Goal: Communication & Community: Answer question/provide support

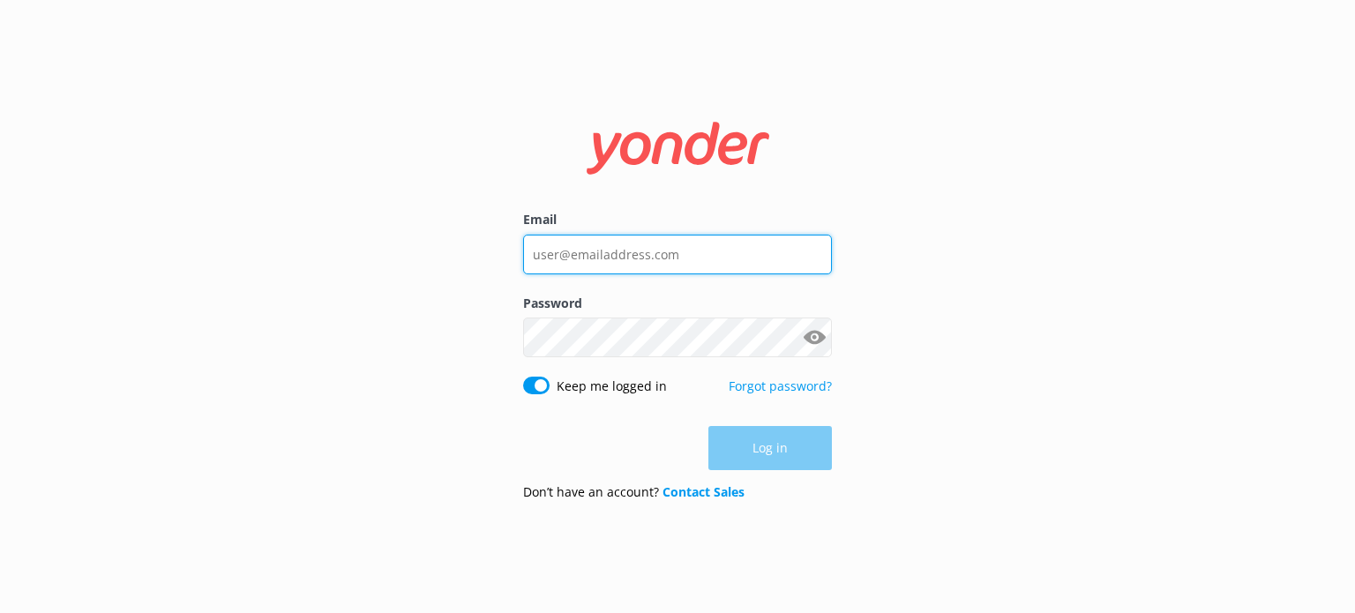
click at [681, 246] on input "Email" at bounding box center [677, 255] width 309 height 40
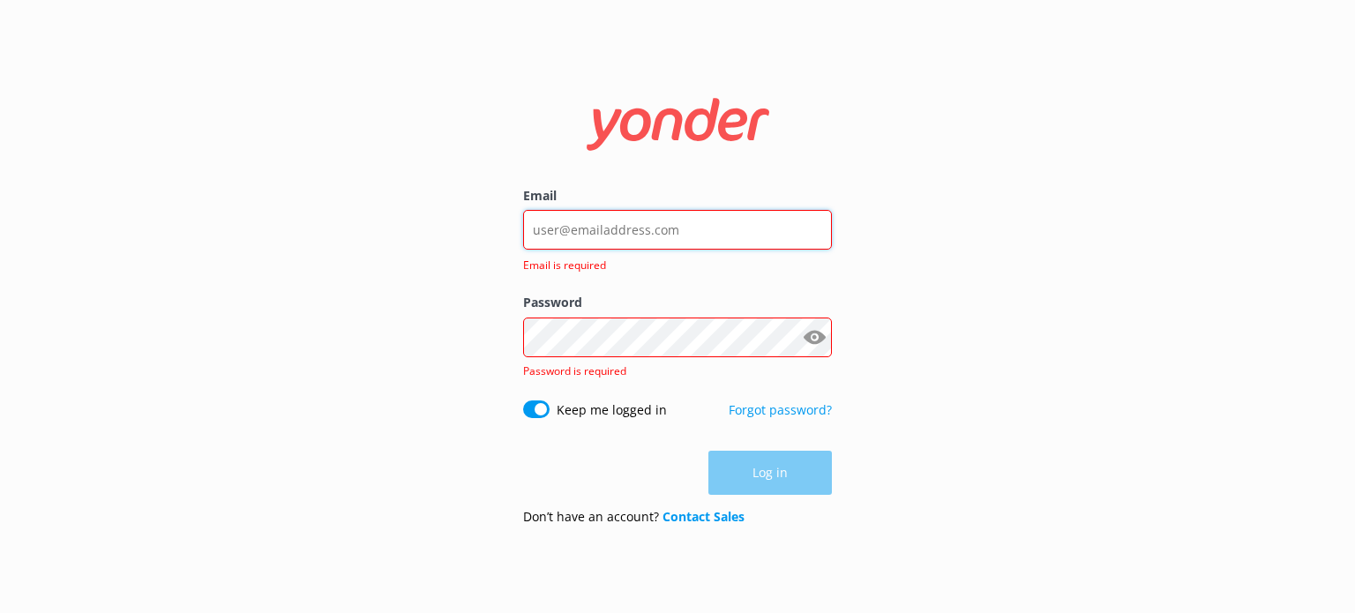
type input "[EMAIL_ADDRESS][DOMAIN_NAME]"
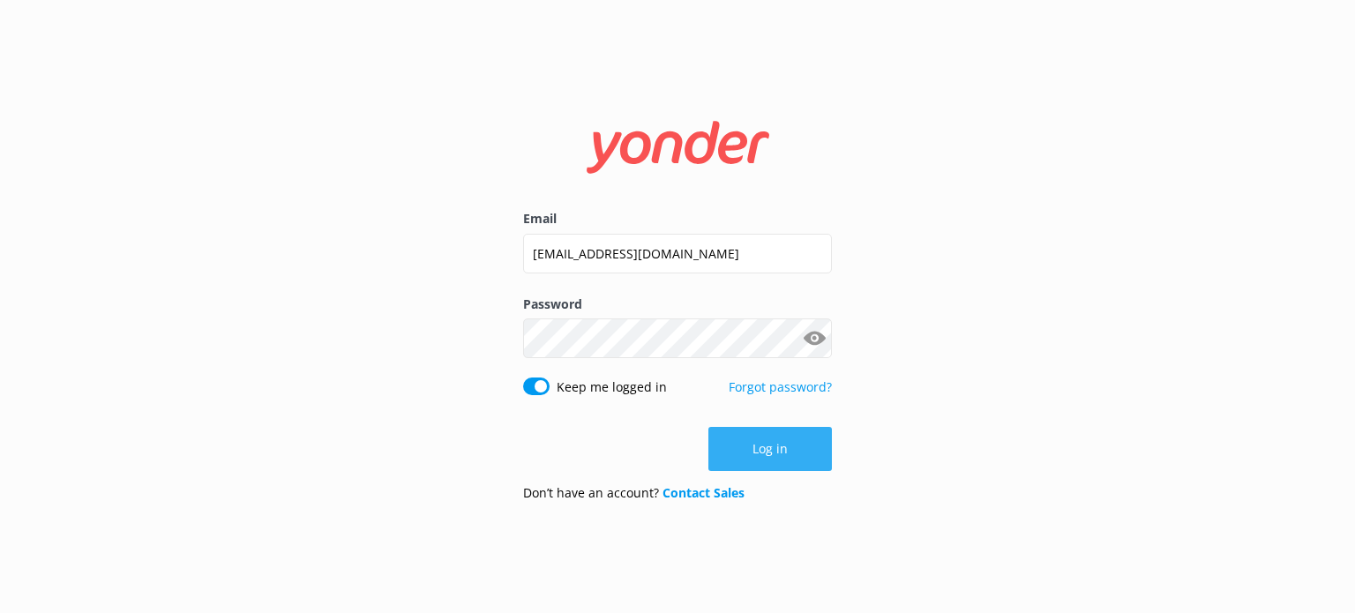
click at [795, 454] on button "Log in" at bounding box center [769, 449] width 123 height 44
click at [795, 454] on div "Email reservations@gocartours.com Password Show password Keep me logged in Forg…" at bounding box center [677, 306] width 1355 height 613
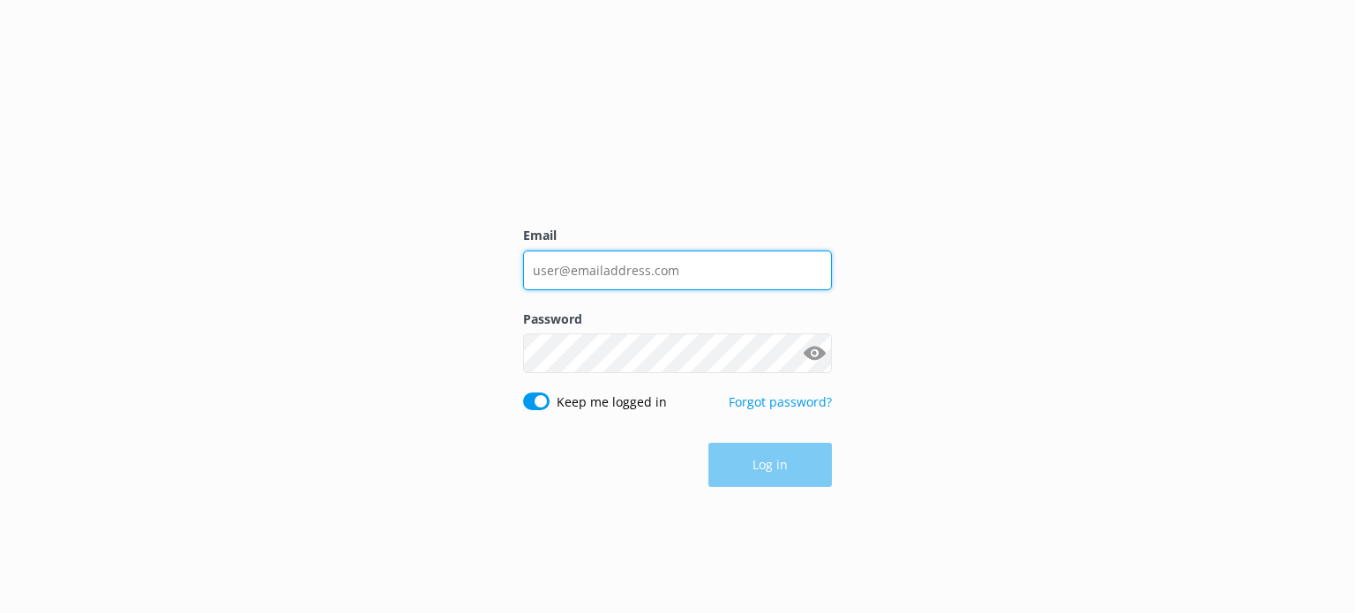
click at [646, 271] on input "Email" at bounding box center [677, 270] width 309 height 40
type input "[EMAIL_ADDRESS][DOMAIN_NAME]"
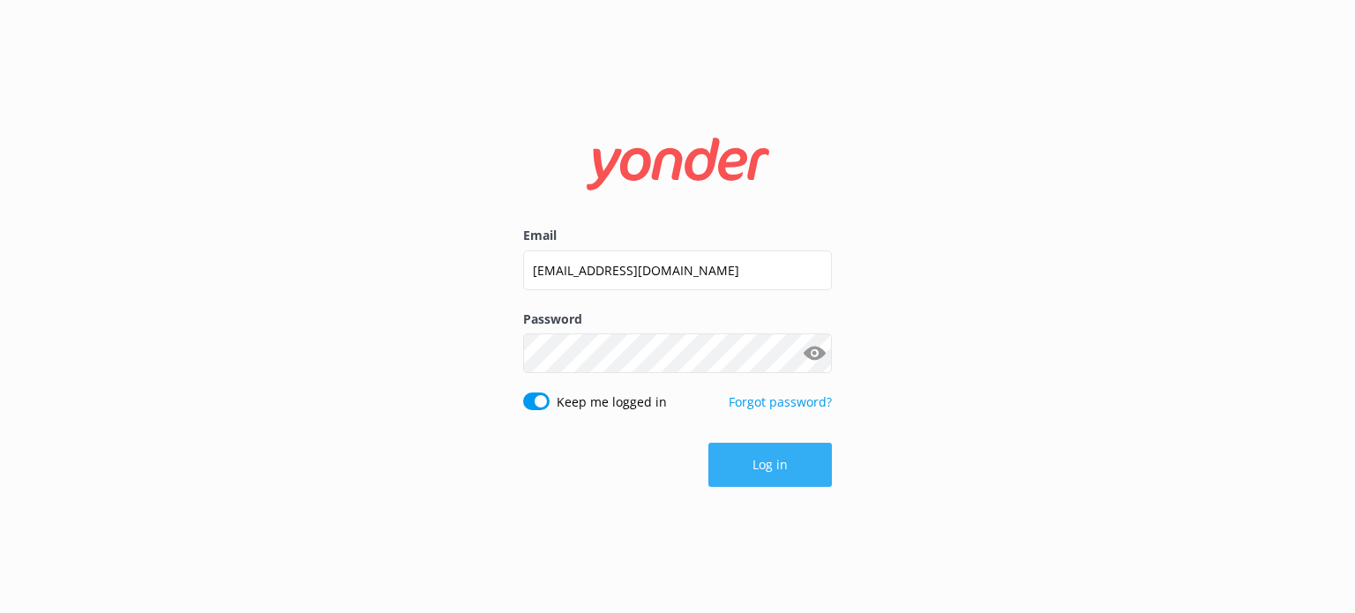
click at [775, 459] on button "Log in" at bounding box center [769, 465] width 123 height 44
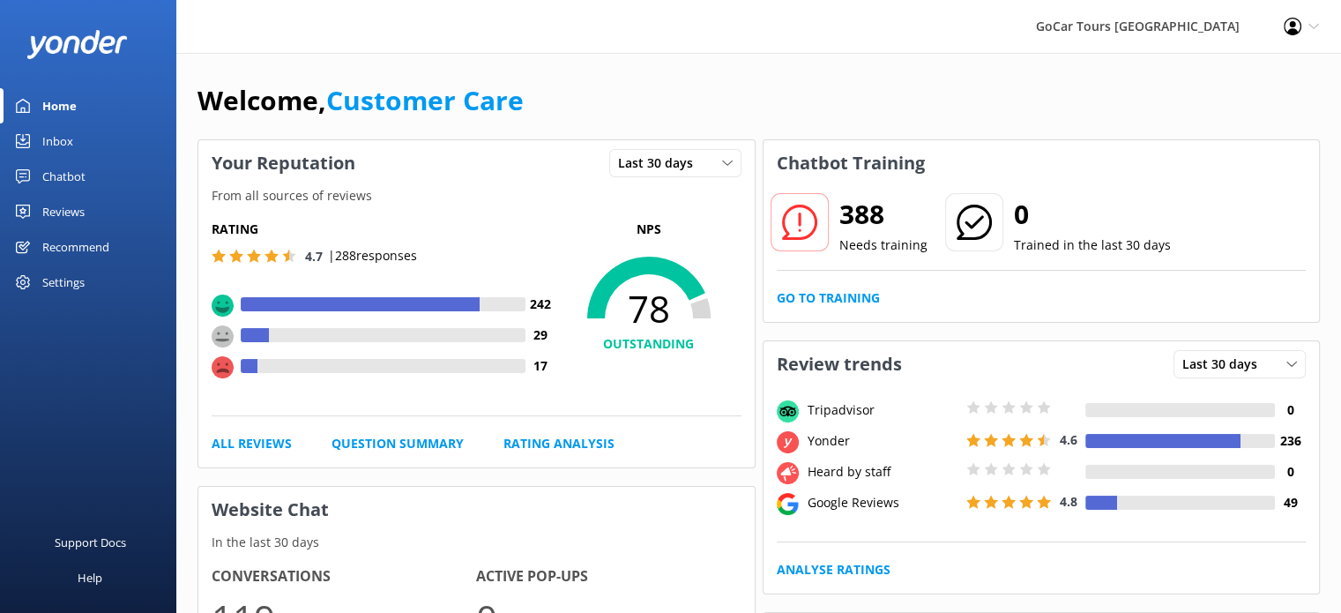
click at [41, 136] on link "Inbox" at bounding box center [88, 140] width 176 height 35
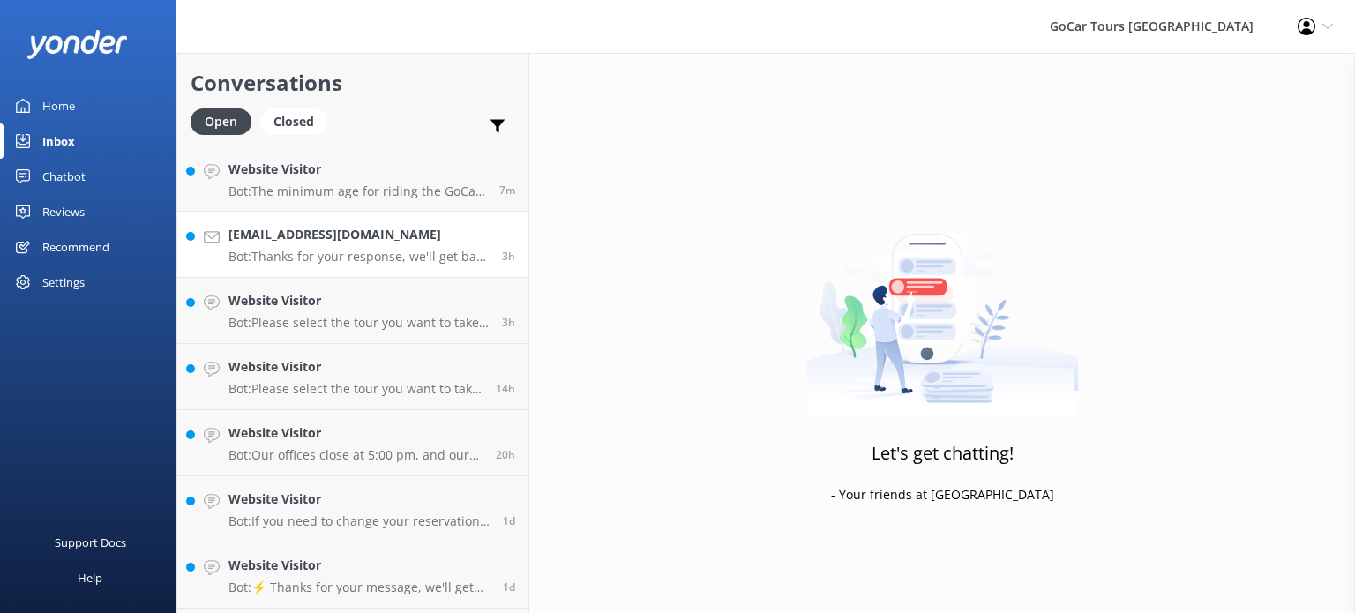
click at [388, 257] on p "Bot: Thanks for your response, we'll get back to you as soon as we can during o…" at bounding box center [358, 257] width 260 height 16
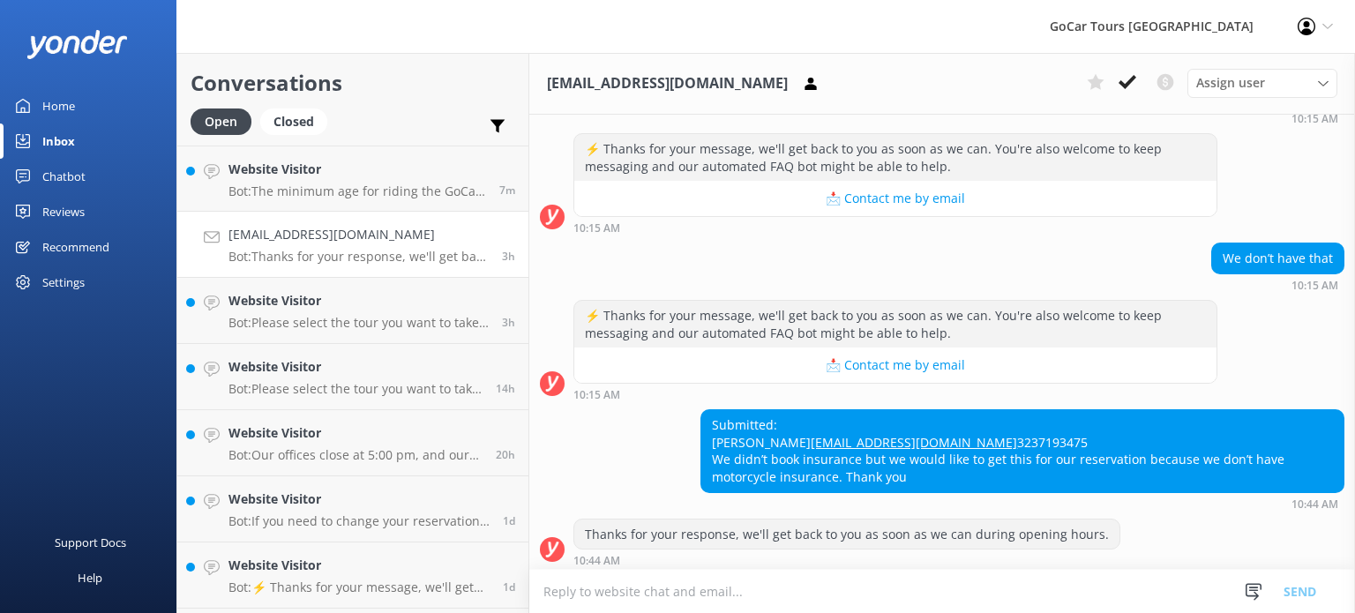
scroll to position [235, 0]
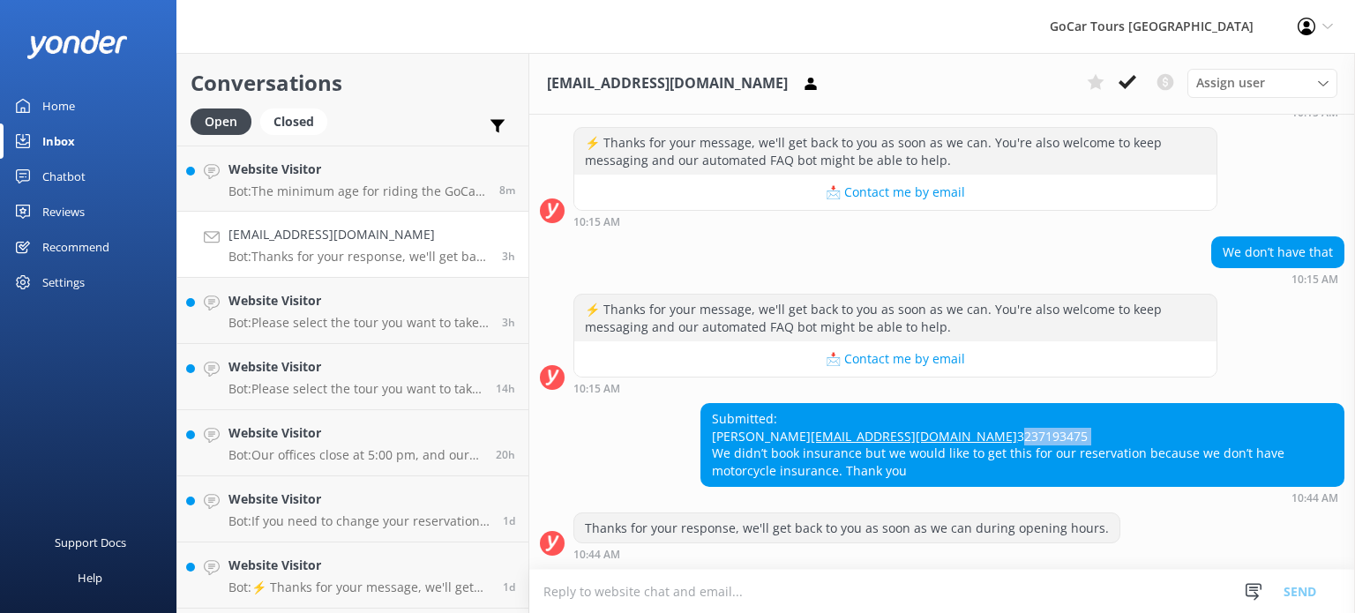
drag, startPoint x: 801, startPoint y: 439, endPoint x: 711, endPoint y: 437, distance: 90.0
click at [711, 437] on div "Submitted: [PERSON_NAME] [PERSON_NAME][EMAIL_ADDRESS][DOMAIN_NAME] 3237193475 W…" at bounding box center [1022, 444] width 642 height 81
copy div "3237193475"
drag, startPoint x: 882, startPoint y: 419, endPoint x: 704, endPoint y: 422, distance: 178.2
click at [704, 422] on div "Submitted: [PERSON_NAME] [PERSON_NAME][EMAIL_ADDRESS][DOMAIN_NAME] 3237193475 W…" at bounding box center [1022, 444] width 642 height 81
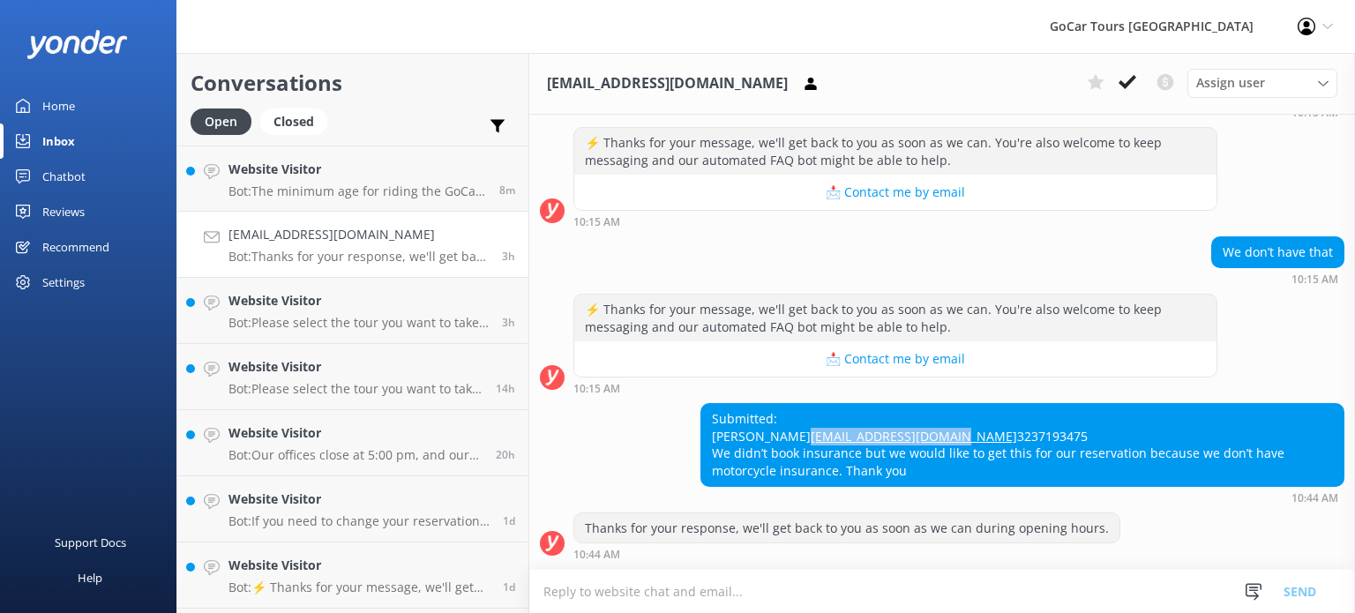
copy link "[EMAIL_ADDRESS][DOMAIN_NAME]"
click at [639, 594] on textarea at bounding box center [941, 591] width 825 height 43
paste textarea "Thank you for reaching out! Could you please provide me with your booking confi…"
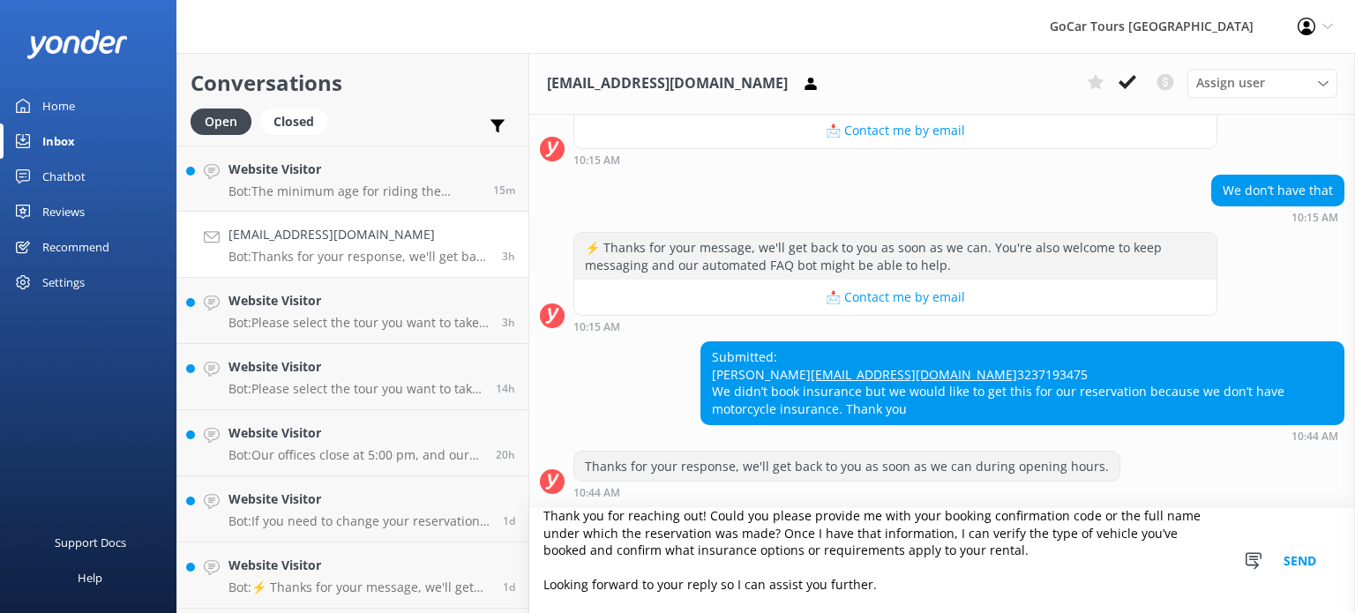
scroll to position [0, 0]
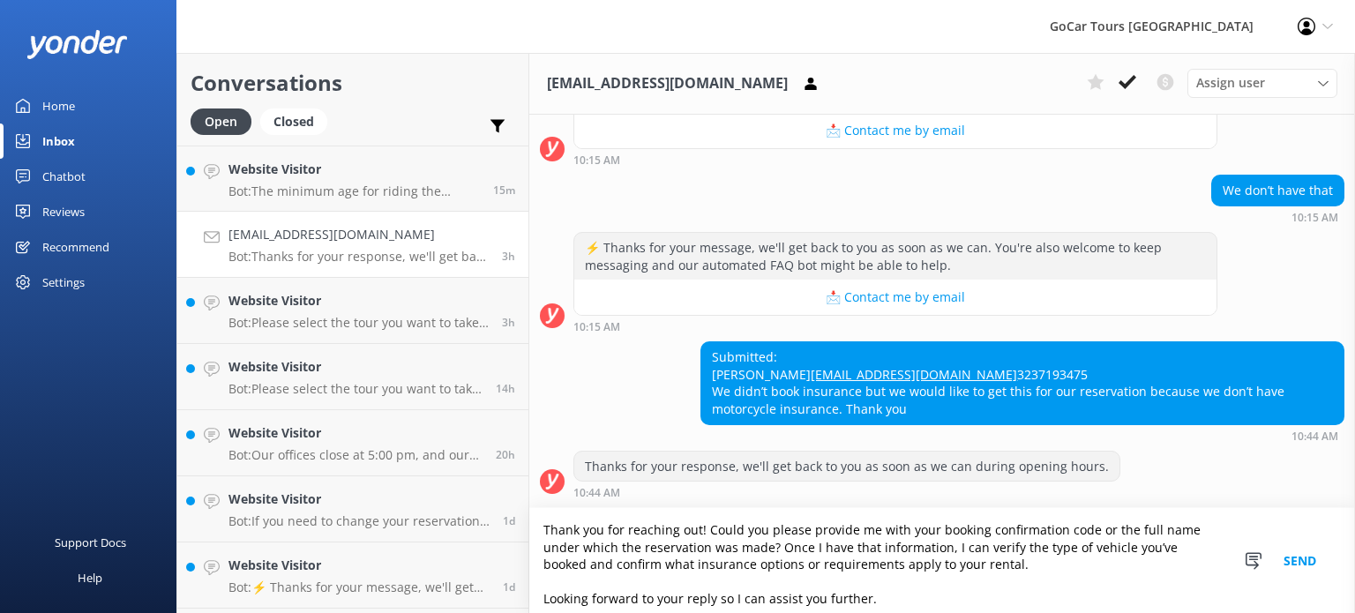
click at [548, 525] on textarea "Thank you for reaching out! Could you please provide me with your booking confi…" at bounding box center [941, 560] width 825 height 105
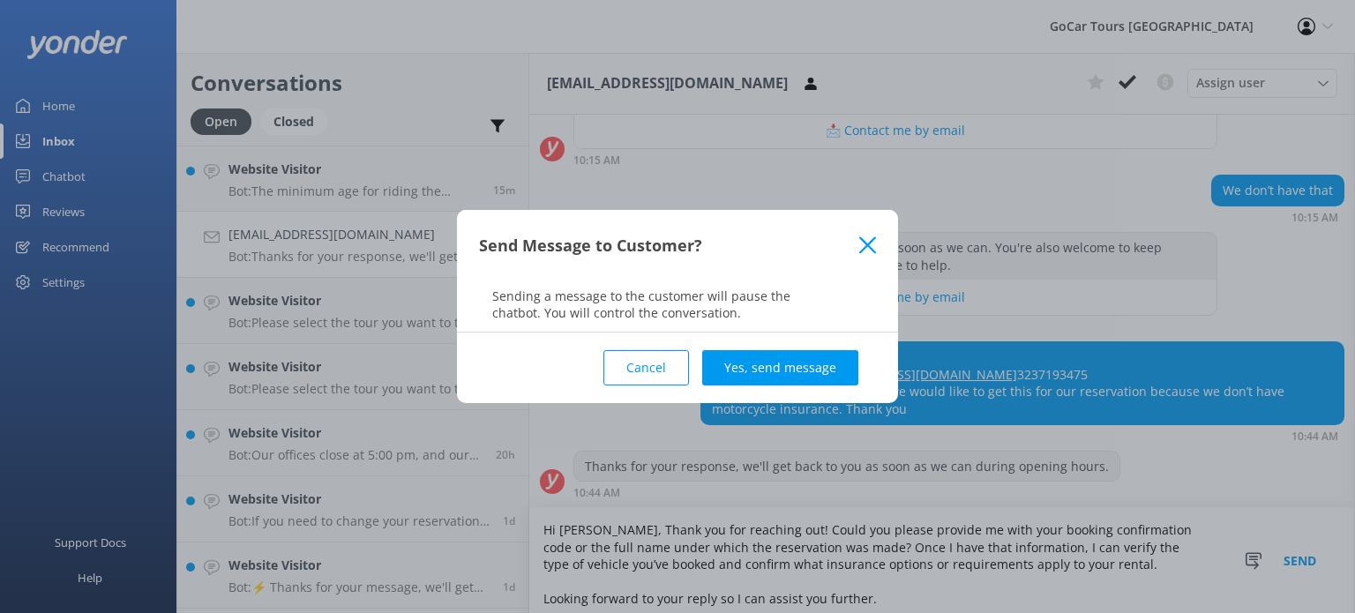
type textarea "Hi [PERSON_NAME], Thank you for reaching out! Could you please provide me with …"
click at [635, 361] on button "Cancel" at bounding box center [646, 367] width 86 height 35
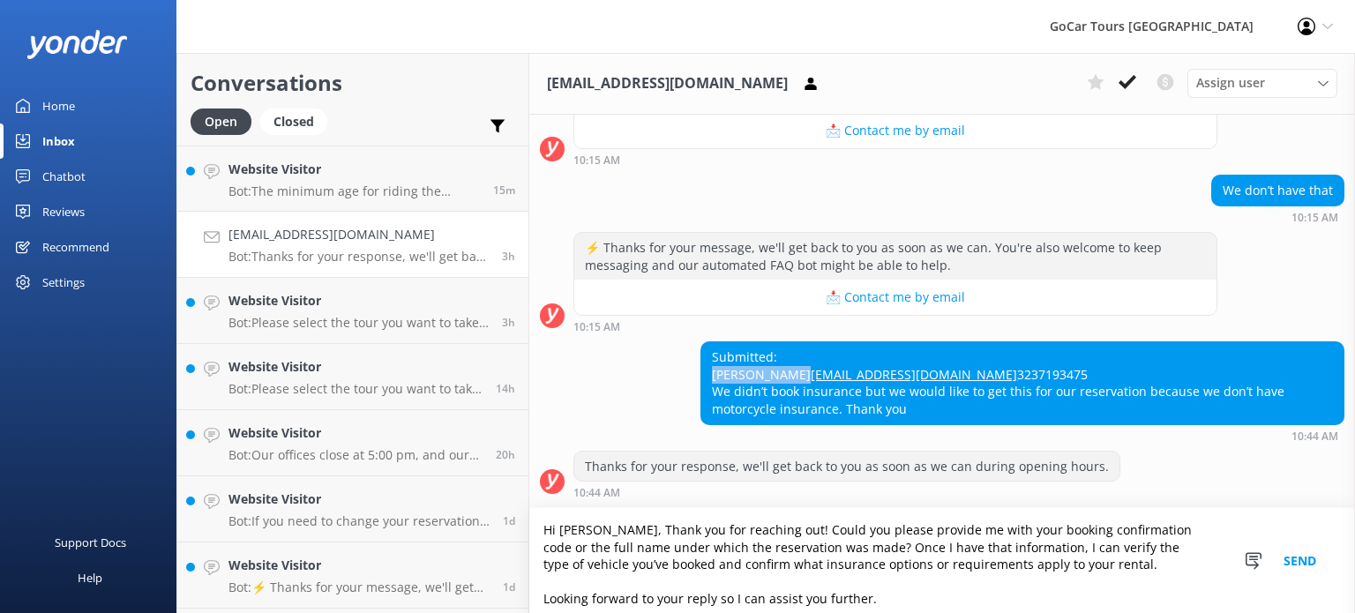
drag, startPoint x: 802, startPoint y: 340, endPoint x: 711, endPoint y: 344, distance: 90.9
click at [711, 344] on div "Submitted: [PERSON_NAME] [PERSON_NAME][EMAIL_ADDRESS][DOMAIN_NAME] 3237193475 W…" at bounding box center [1022, 382] width 642 height 81
copy div "[PERSON_NAME]"
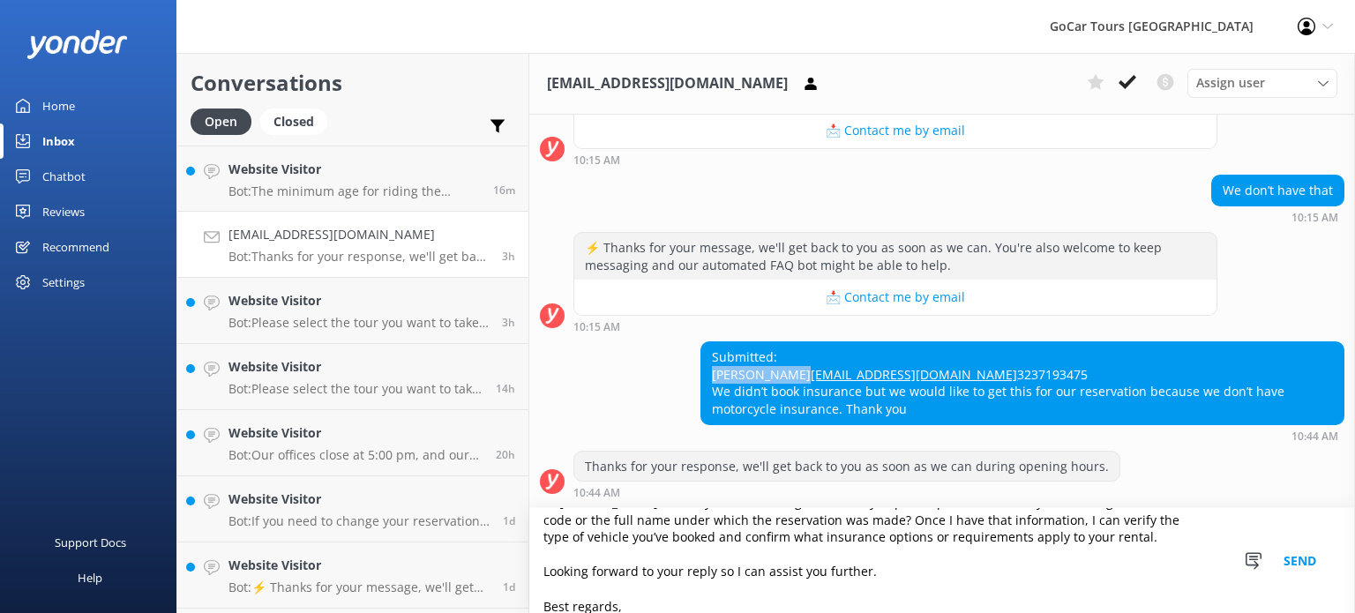
scroll to position [42, 0]
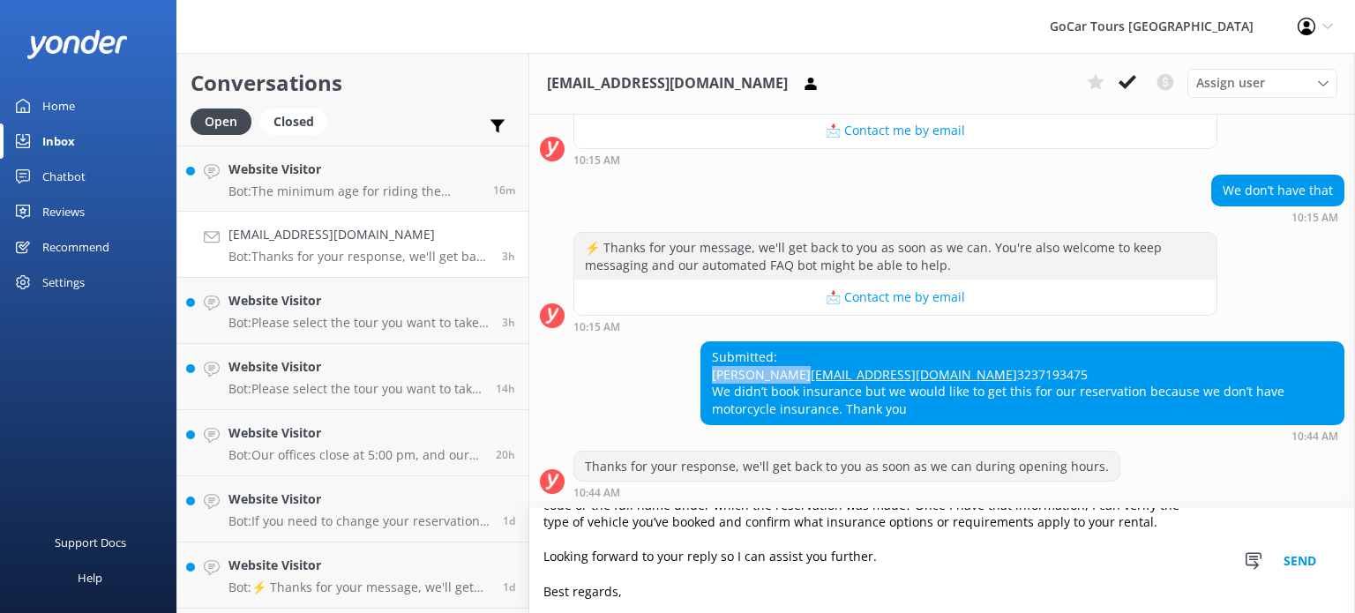
click at [1300, 552] on button "Send" at bounding box center [1299, 560] width 66 height 105
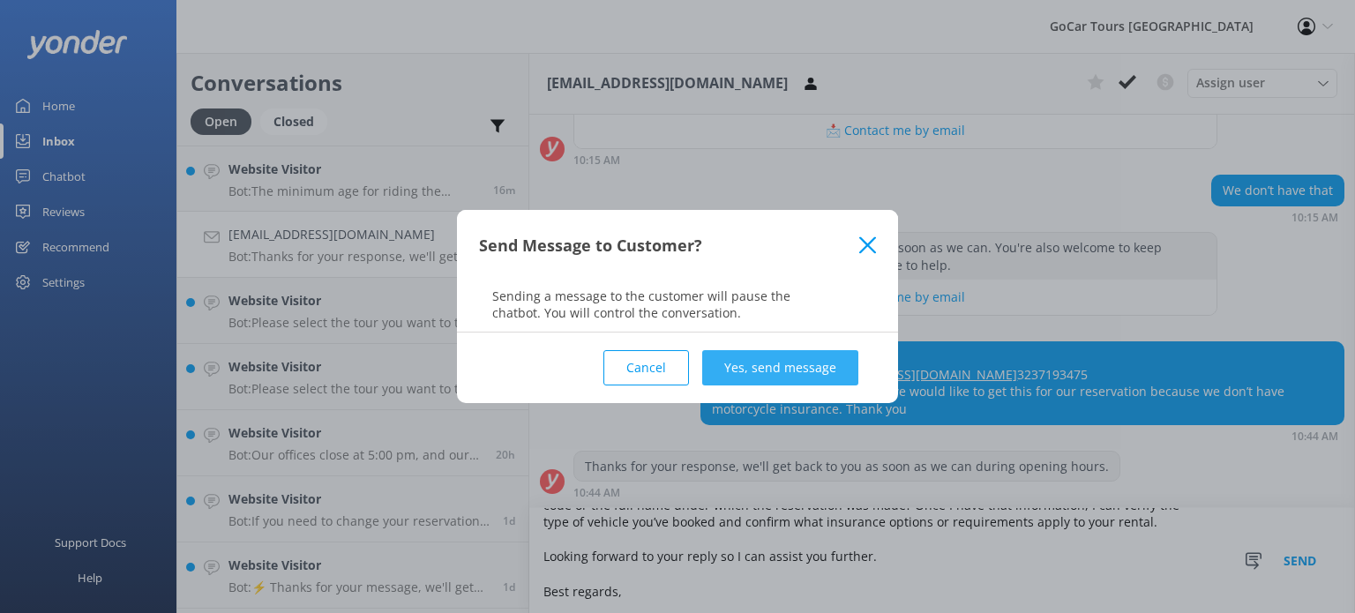
click at [772, 368] on button "Yes, send message" at bounding box center [780, 367] width 156 height 35
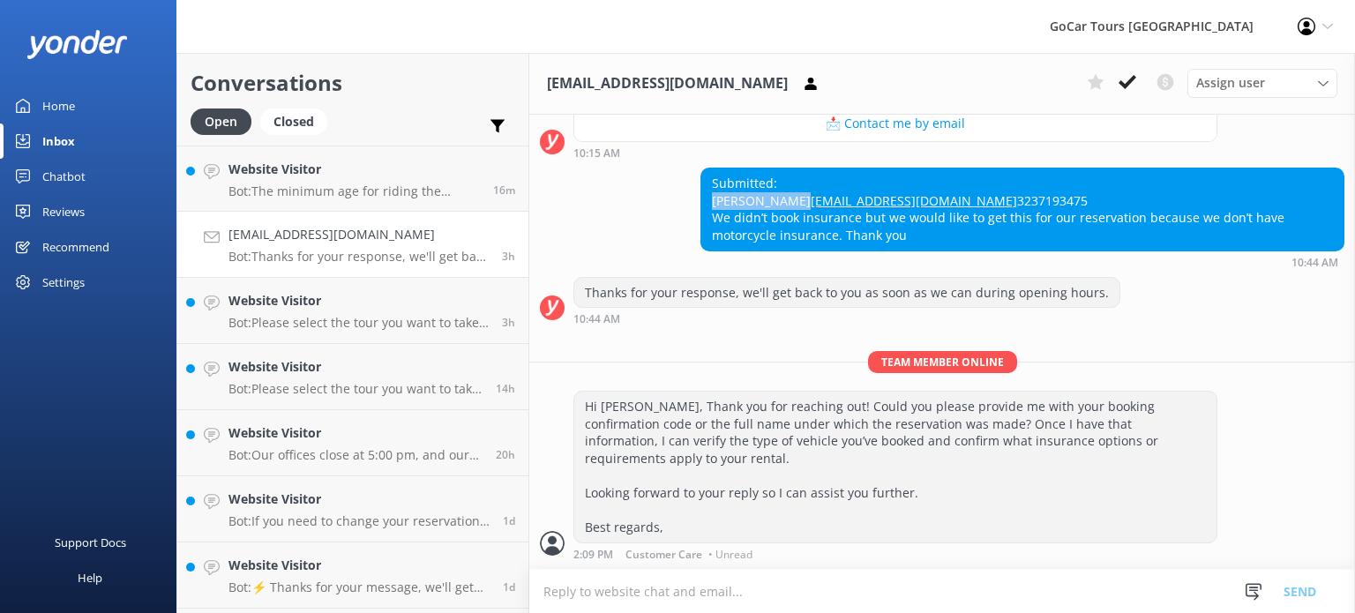
scroll to position [470, 0]
